Goal: Task Accomplishment & Management: Use online tool/utility

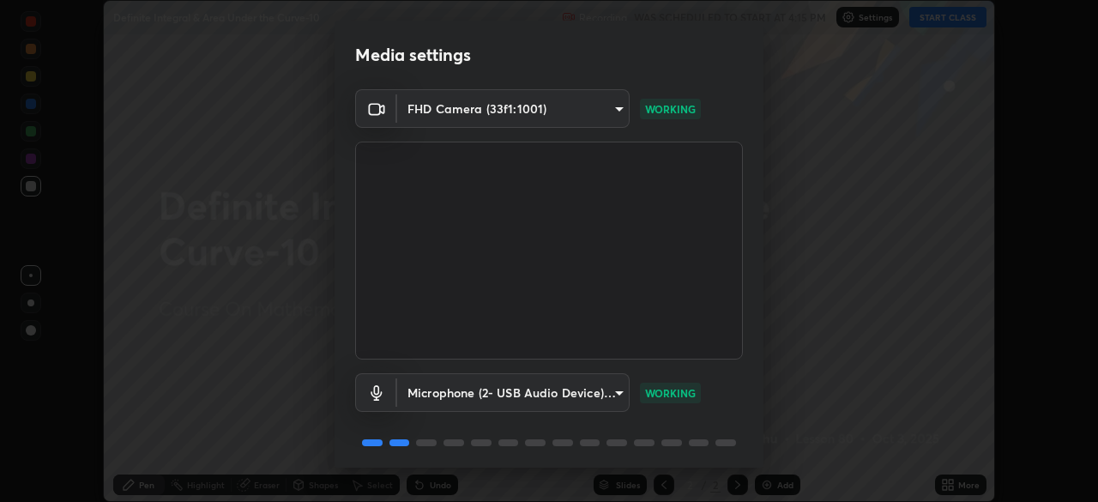
scroll to position [61, 0]
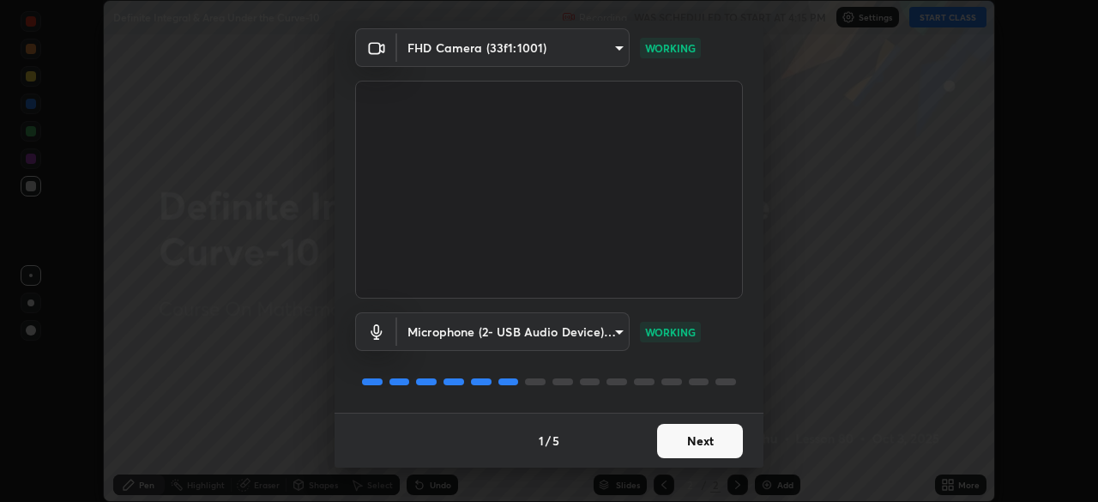
click at [723, 441] on button "Next" at bounding box center [700, 441] width 86 height 34
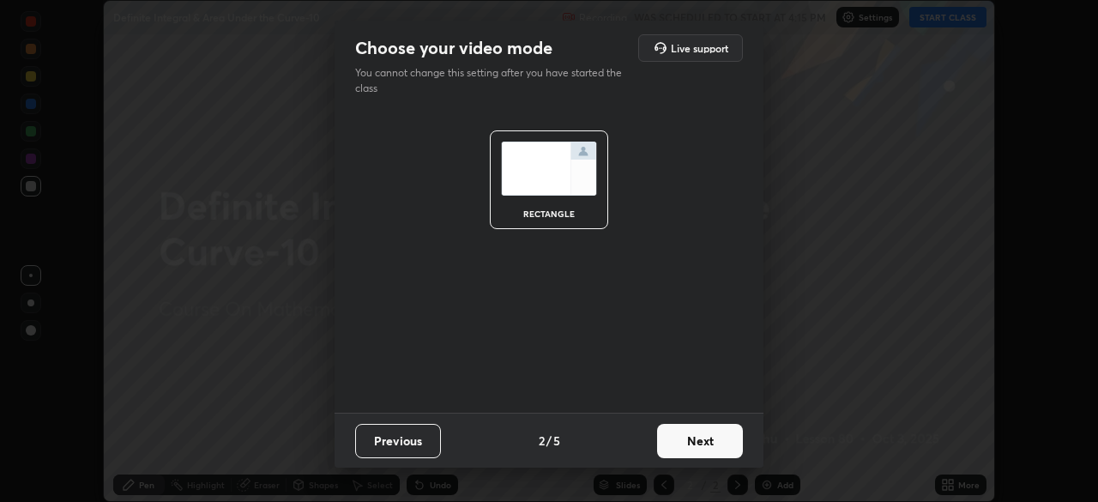
click at [719, 432] on button "Next" at bounding box center [700, 441] width 86 height 34
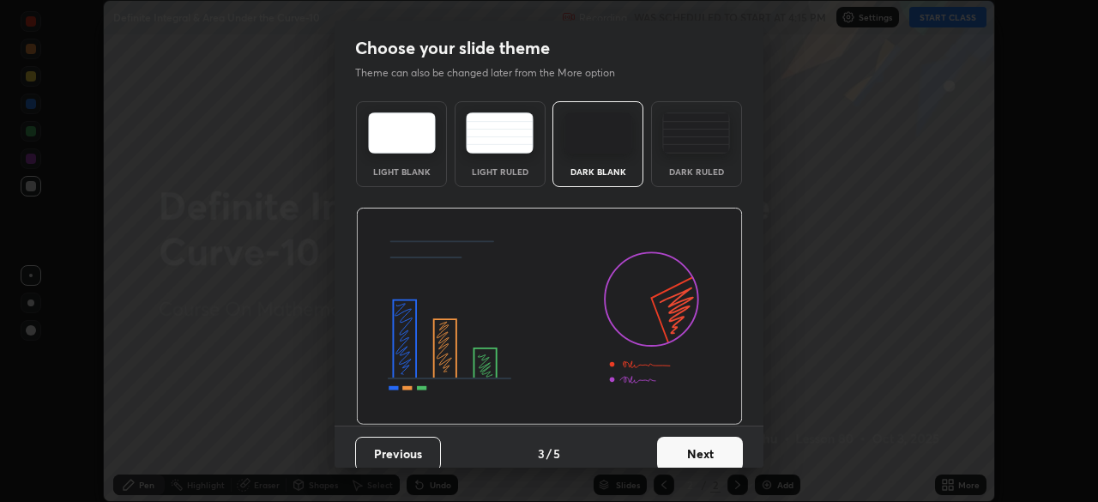
click at [724, 444] on button "Next" at bounding box center [700, 454] width 86 height 34
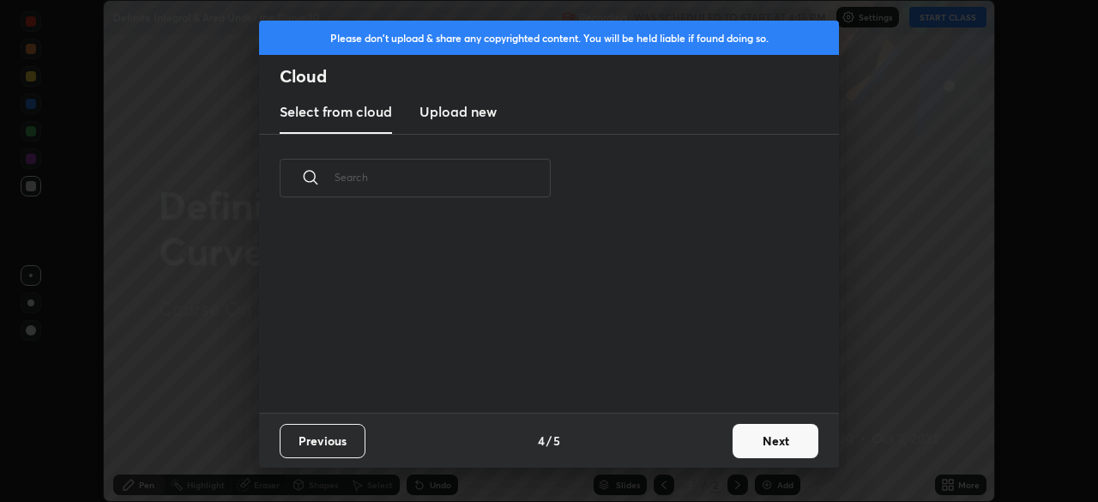
scroll to position [191, 551]
click at [800, 437] on button "Next" at bounding box center [776, 441] width 86 height 34
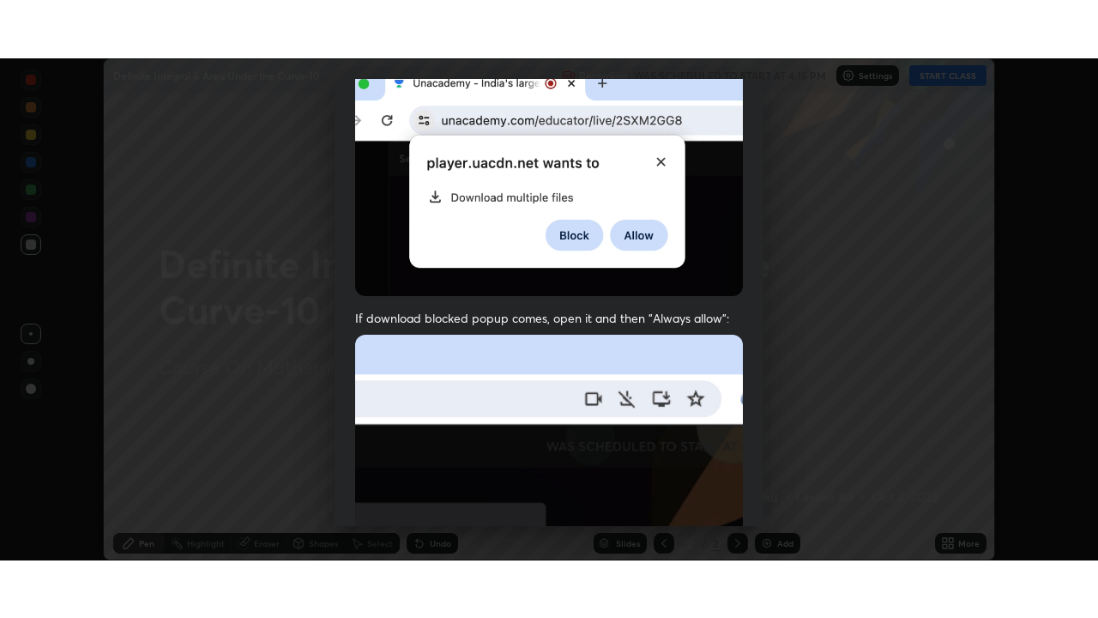
scroll to position [411, 0]
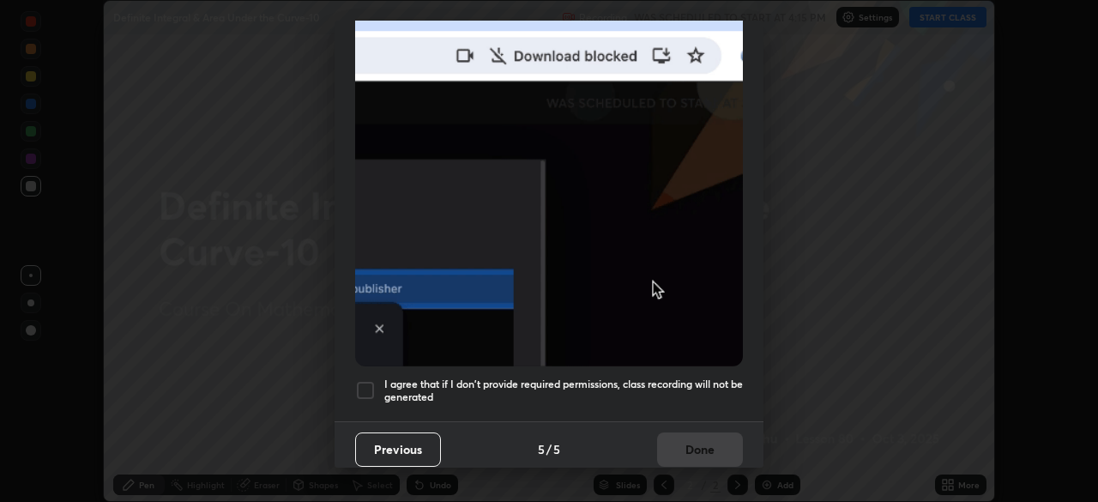
click at [723, 378] on h5 "I agree that if I don't provide required permissions, class recording will not …" at bounding box center [563, 391] width 359 height 27
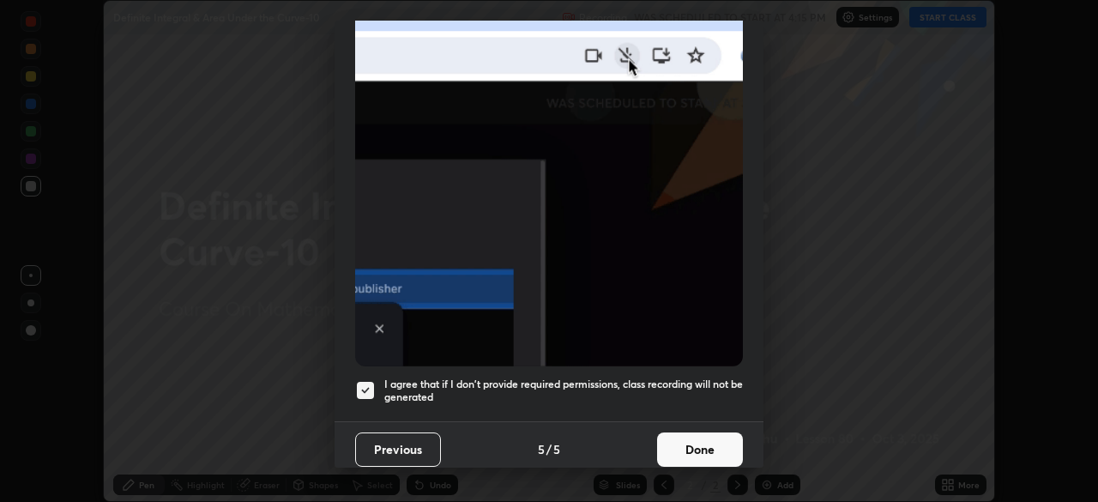
click at [722, 436] on button "Done" at bounding box center [700, 449] width 86 height 34
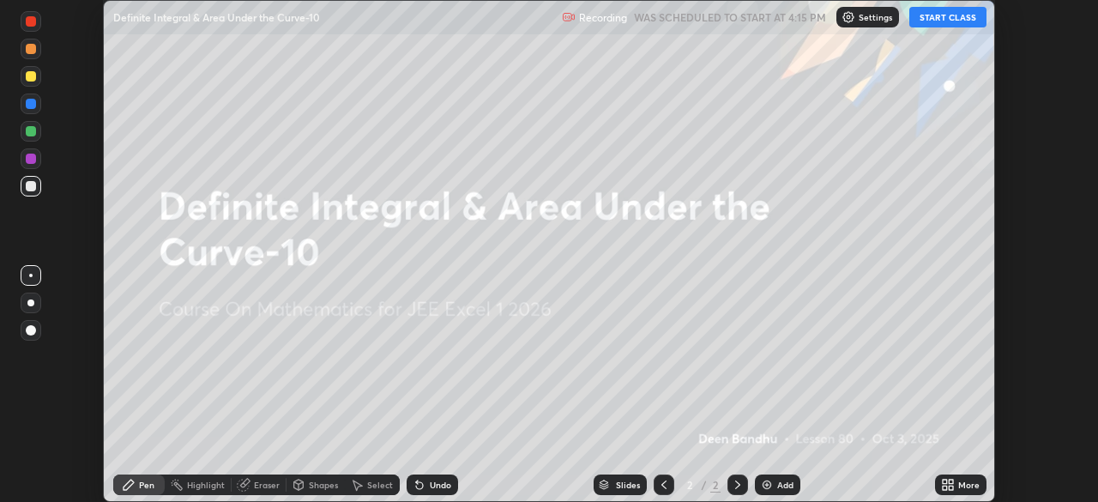
click at [951, 485] on icon at bounding box center [948, 485] width 14 height 14
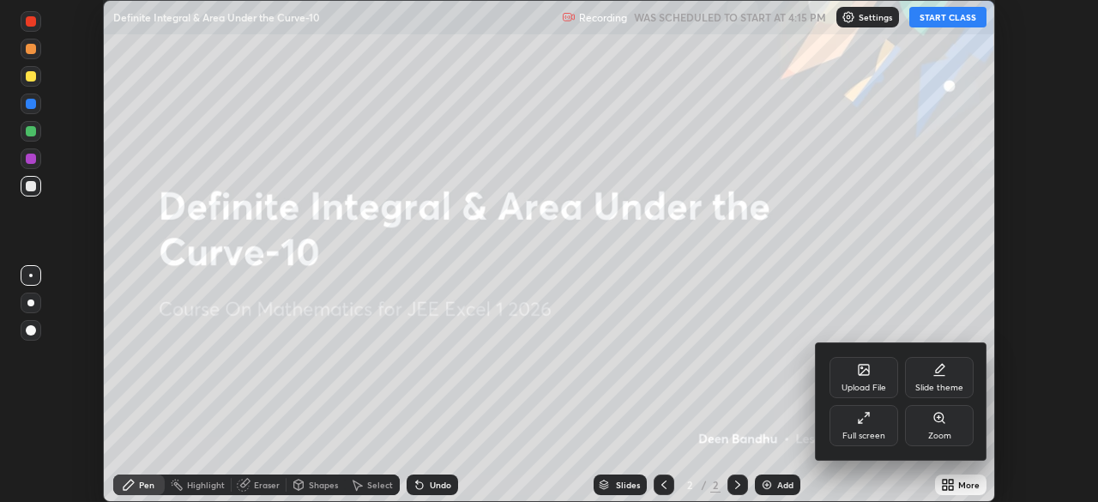
click at [859, 420] on icon at bounding box center [864, 418] width 14 height 14
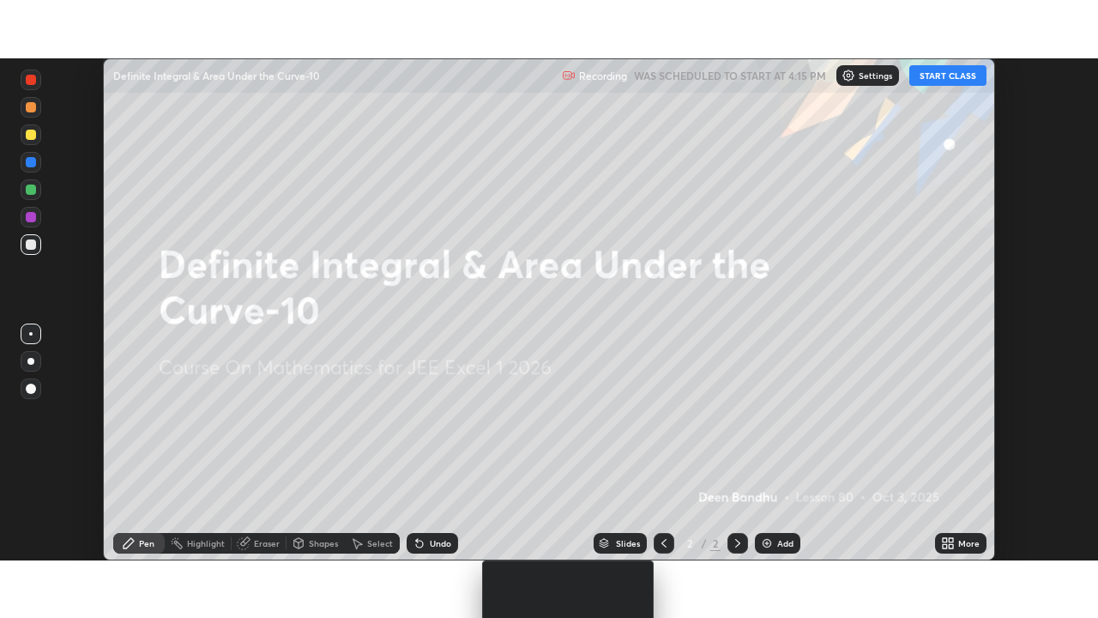
scroll to position [618, 1098]
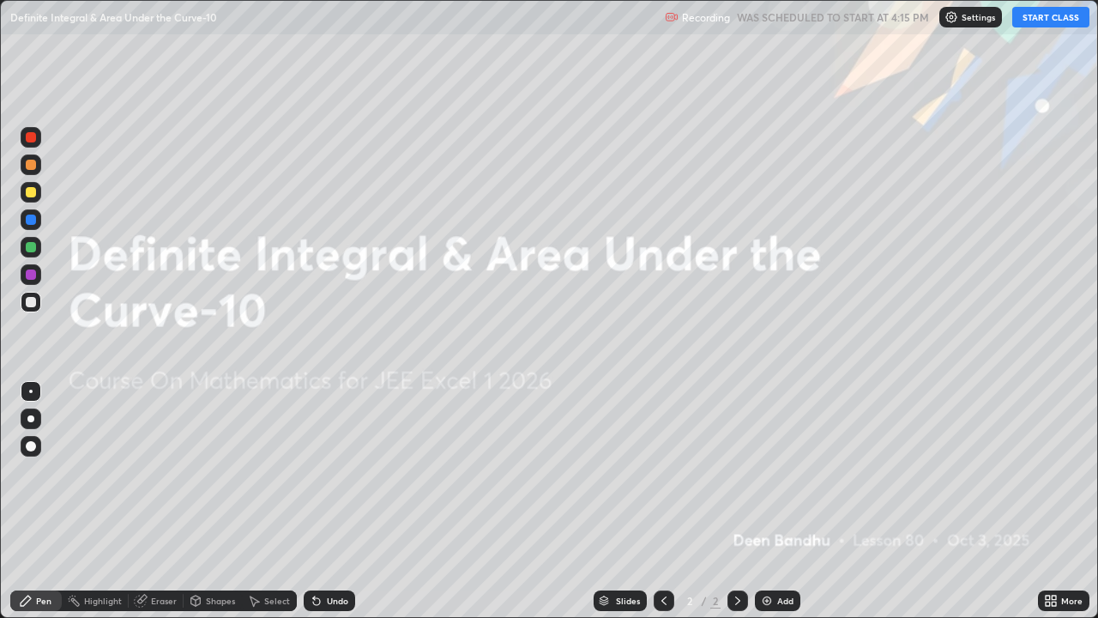
click at [1056, 18] on button "START CLASS" at bounding box center [1051, 17] width 77 height 21
click at [783, 501] on div "Add" at bounding box center [785, 600] width 16 height 9
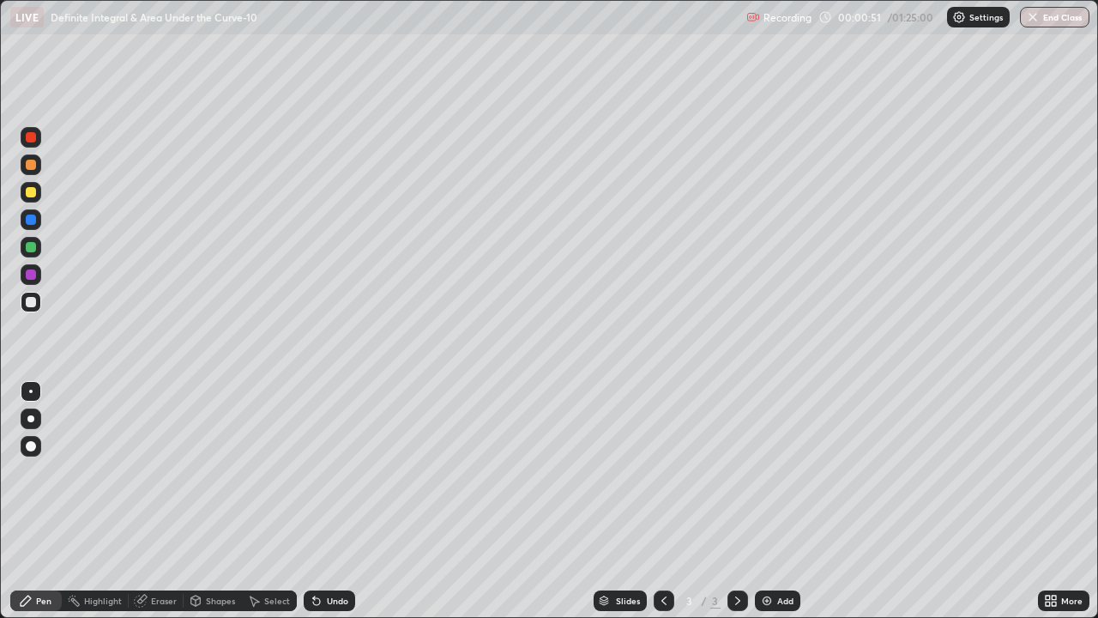
click at [32, 166] on div at bounding box center [31, 165] width 10 height 10
click at [783, 501] on div "Add" at bounding box center [785, 600] width 16 height 9
click at [164, 501] on div "Eraser" at bounding box center [164, 600] width 26 height 9
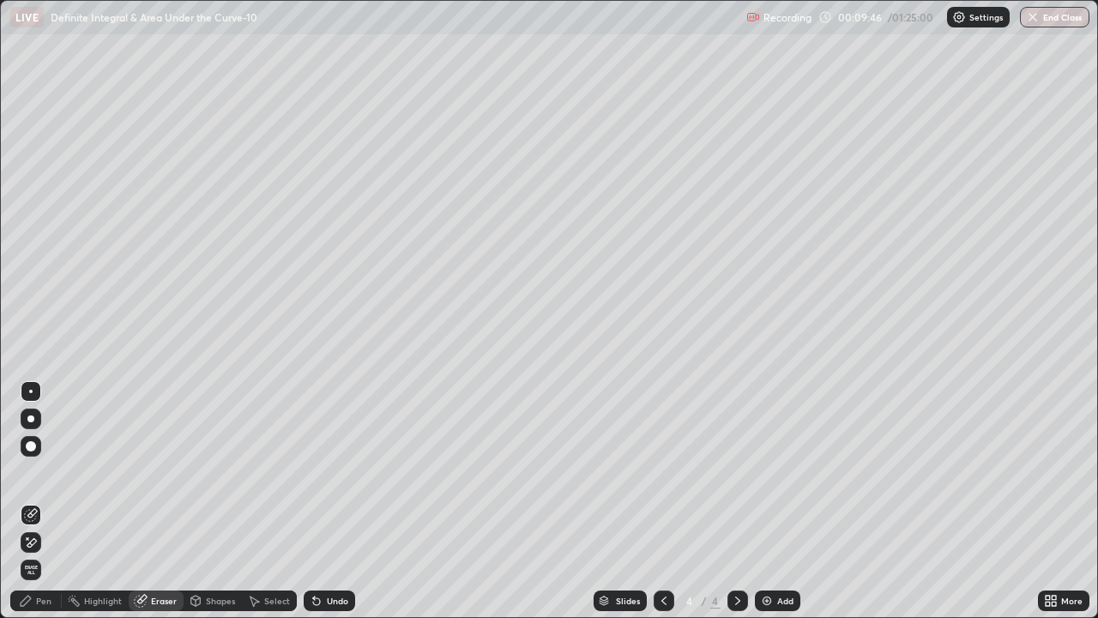
click at [51, 501] on div "Pen" at bounding box center [35, 600] width 51 height 21
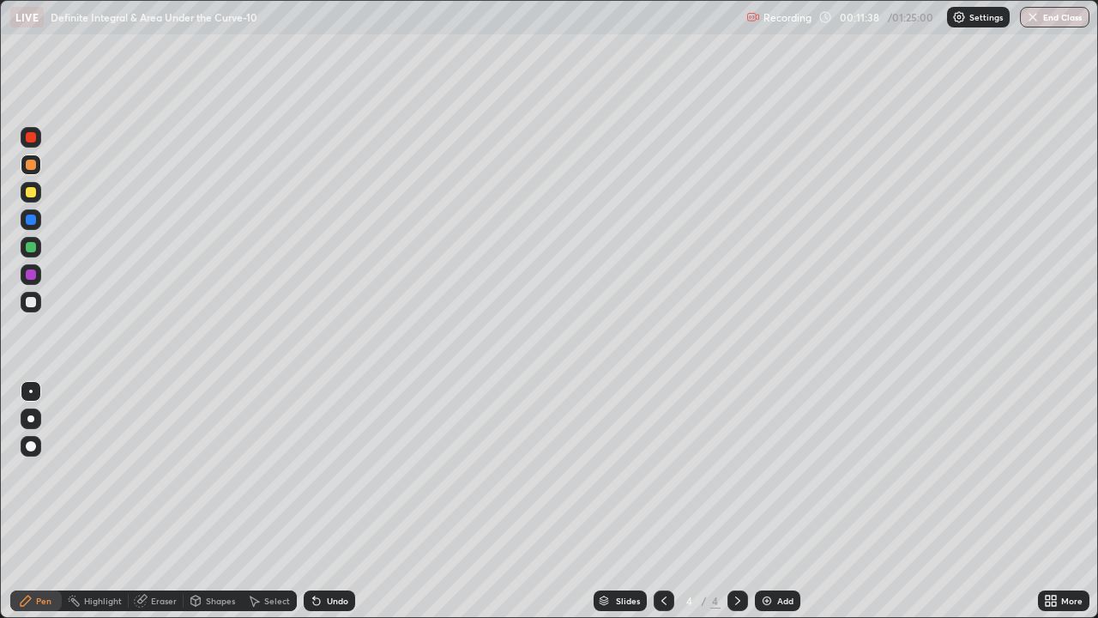
click at [661, 501] on icon at bounding box center [664, 601] width 14 height 14
click at [733, 501] on icon at bounding box center [738, 601] width 14 height 14
click at [772, 501] on div "Add" at bounding box center [777, 600] width 45 height 21
click at [31, 215] on div at bounding box center [31, 220] width 10 height 10
click at [783, 501] on div "Add" at bounding box center [785, 600] width 16 height 9
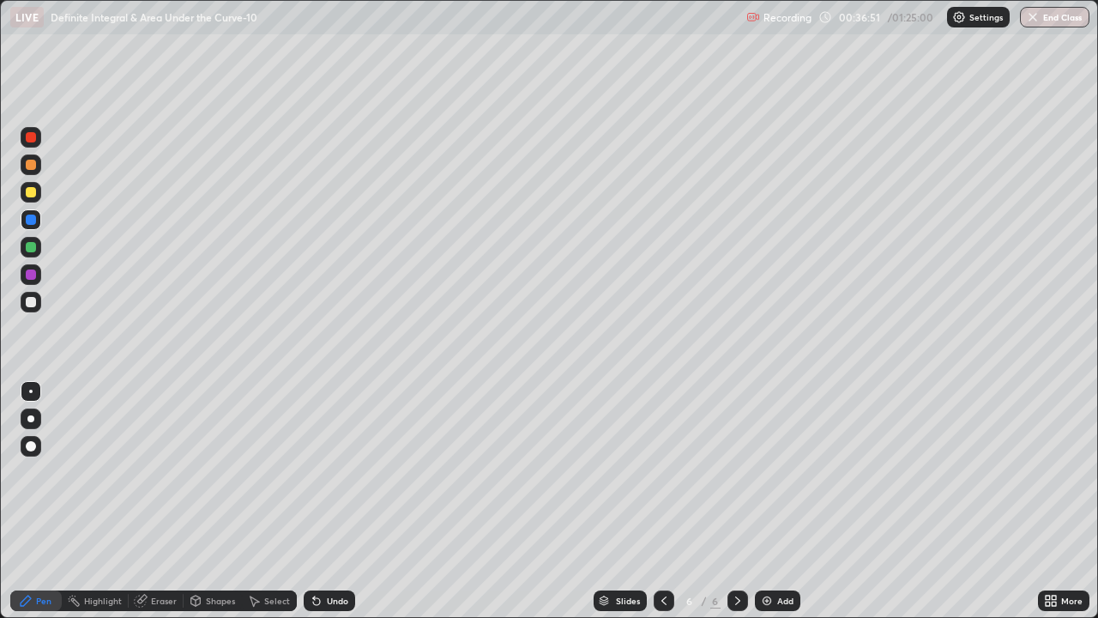
click at [26, 191] on div at bounding box center [31, 192] width 10 height 10
click at [38, 280] on div at bounding box center [31, 274] width 21 height 21
click at [786, 501] on div "Add" at bounding box center [785, 600] width 16 height 9
click at [660, 501] on icon at bounding box center [664, 601] width 14 height 14
click at [661, 501] on icon at bounding box center [664, 601] width 14 height 14
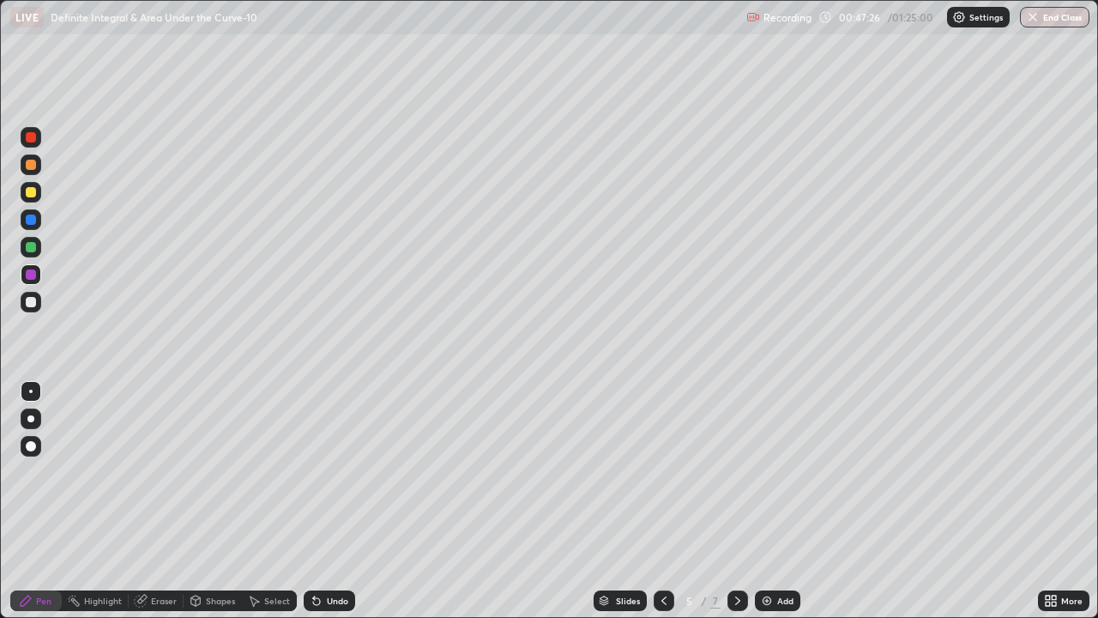
click at [662, 501] on icon at bounding box center [664, 601] width 14 height 14
click at [739, 501] on div at bounding box center [738, 600] width 21 height 21
click at [737, 501] on icon at bounding box center [737, 600] width 5 height 9
click at [740, 501] on icon at bounding box center [738, 601] width 14 height 14
click at [1055, 21] on button "End Class" at bounding box center [1055, 17] width 70 height 21
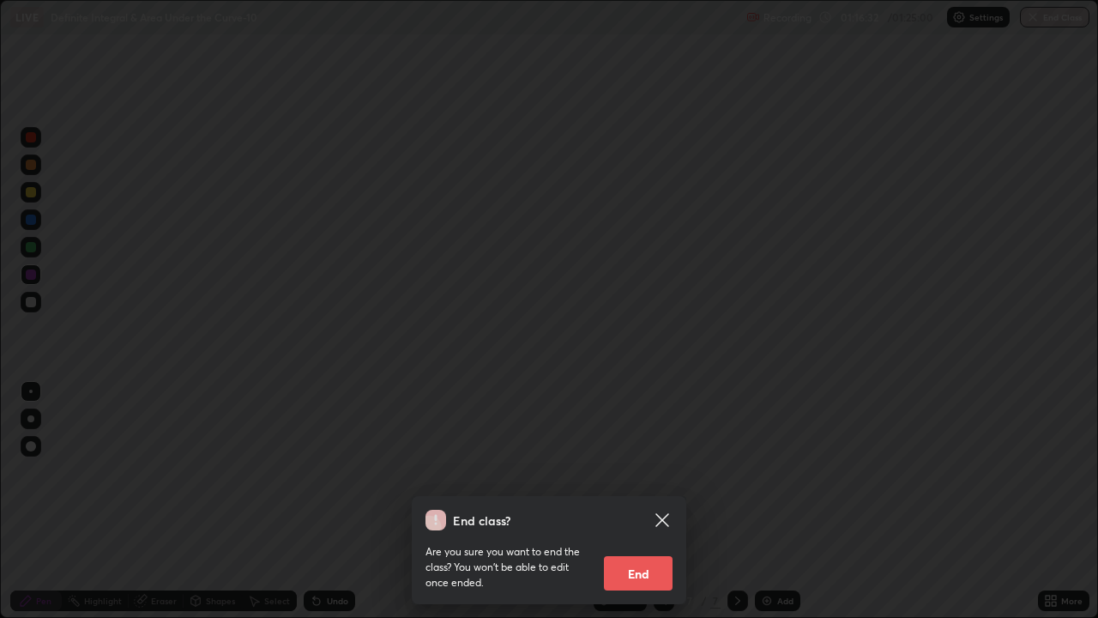
click at [657, 501] on button "End" at bounding box center [638, 573] width 69 height 34
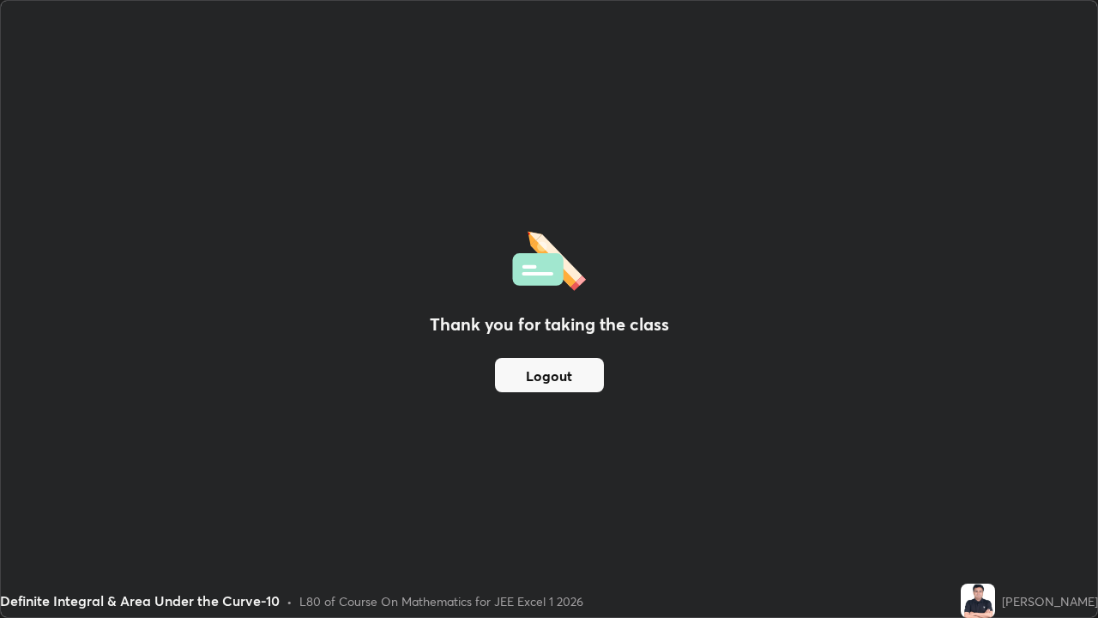
click at [576, 367] on button "Logout" at bounding box center [549, 375] width 109 height 34
